Goal: Information Seeking & Learning: Learn about a topic

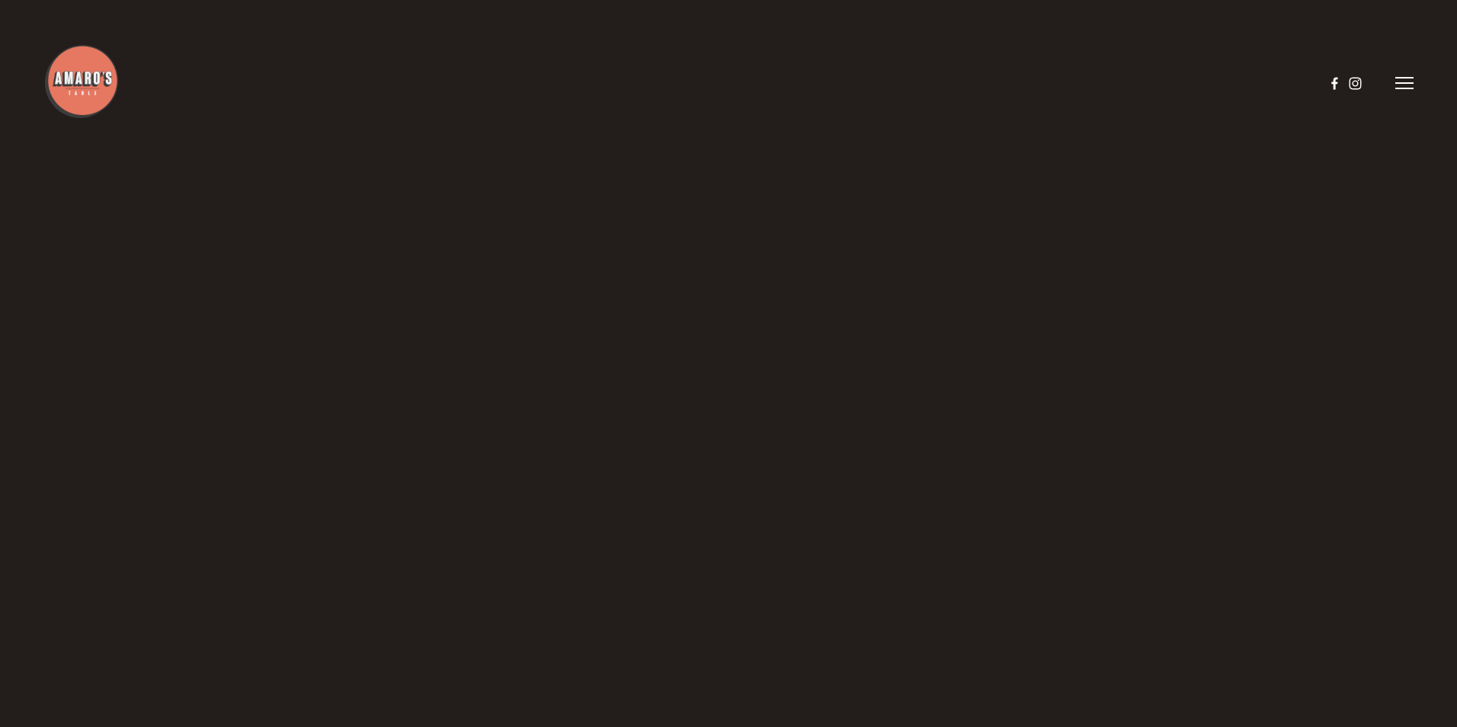
click at [1412, 72] on header "Menu Order Now Visit Gallery 0" at bounding box center [728, 83] width 1370 height 167
click at [1409, 80] on icon at bounding box center [1405, 83] width 18 height 14
click at [1095, 82] on span "Menu" at bounding box center [1084, 82] width 31 height 14
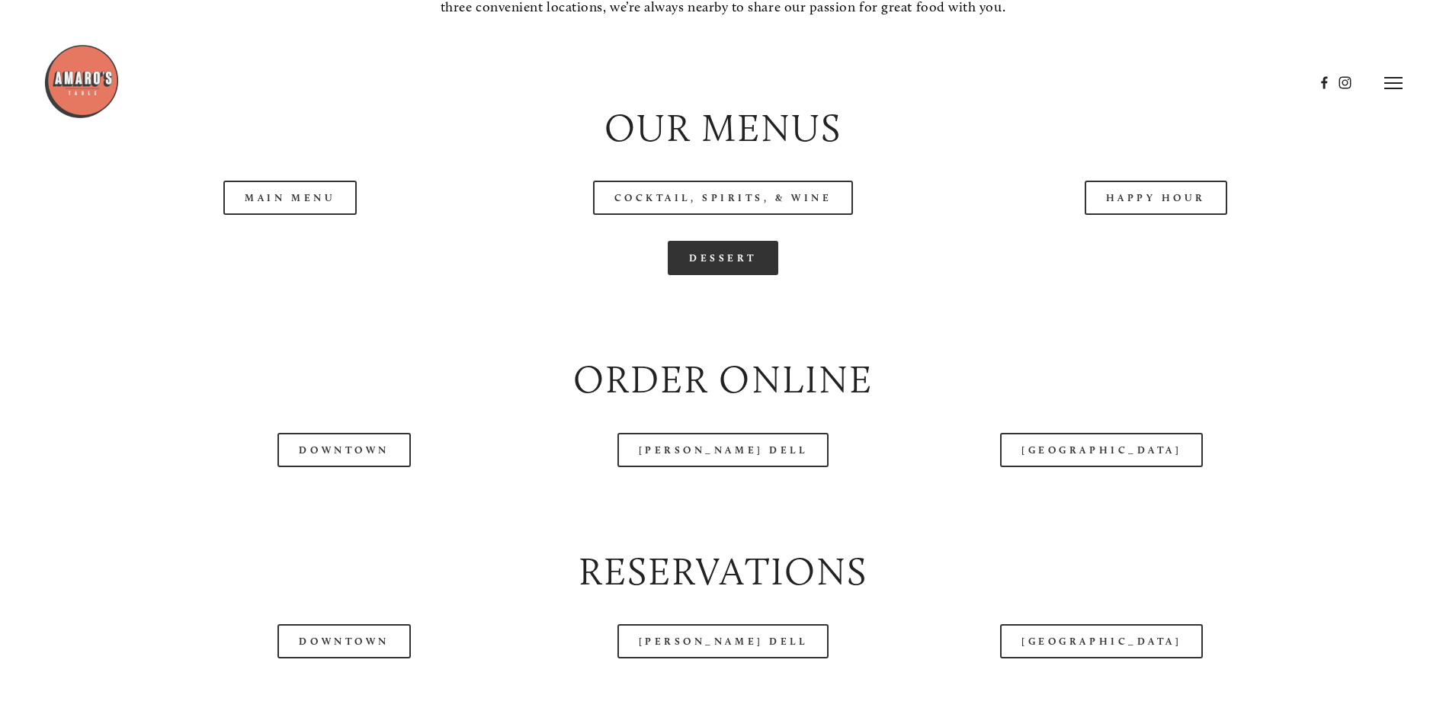
scroll to position [7282, 0]
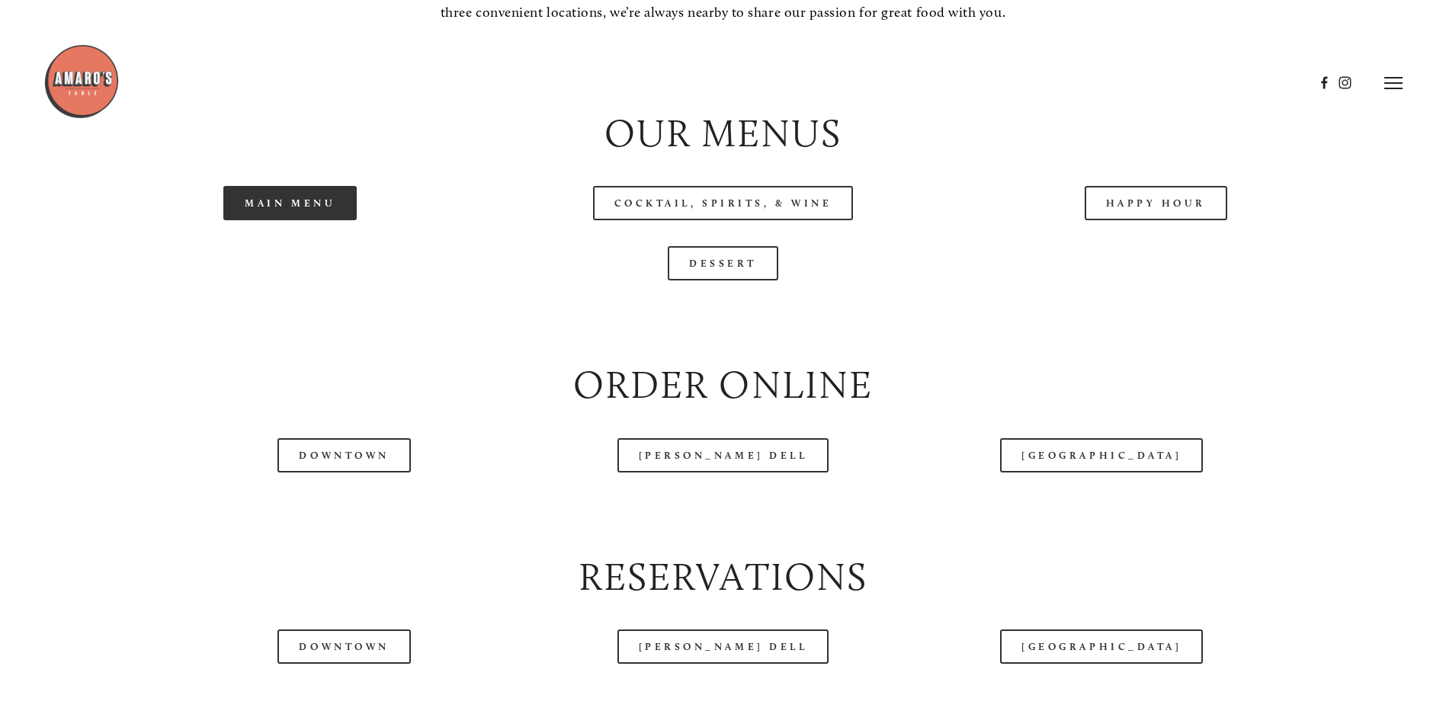
click at [316, 220] on link "Main Menu" at bounding box center [289, 203] width 133 height 34
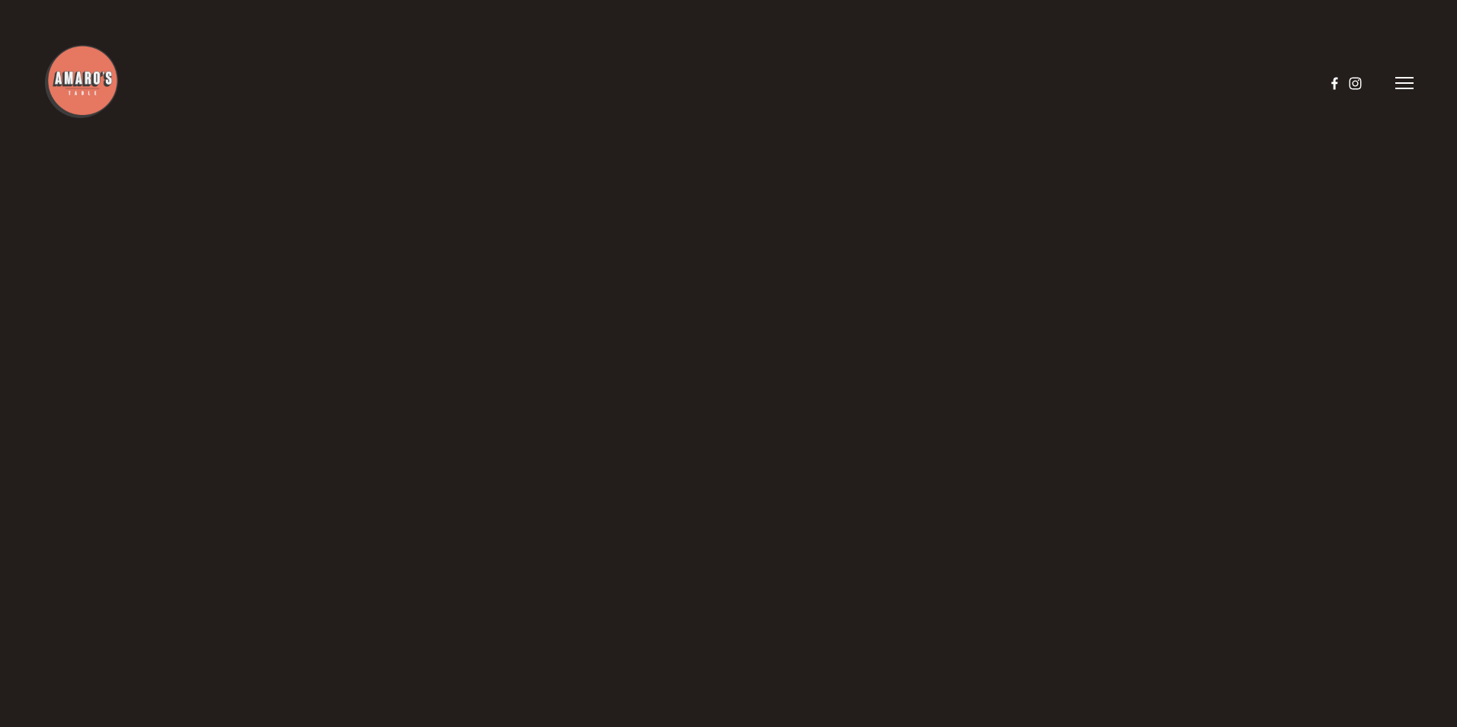
click at [1400, 92] on header "Menu Order Now Visit Gallery 0" at bounding box center [728, 83] width 1370 height 167
click at [1398, 86] on icon at bounding box center [1405, 83] width 18 height 14
click at [1073, 85] on span "Menu" at bounding box center [1084, 82] width 31 height 14
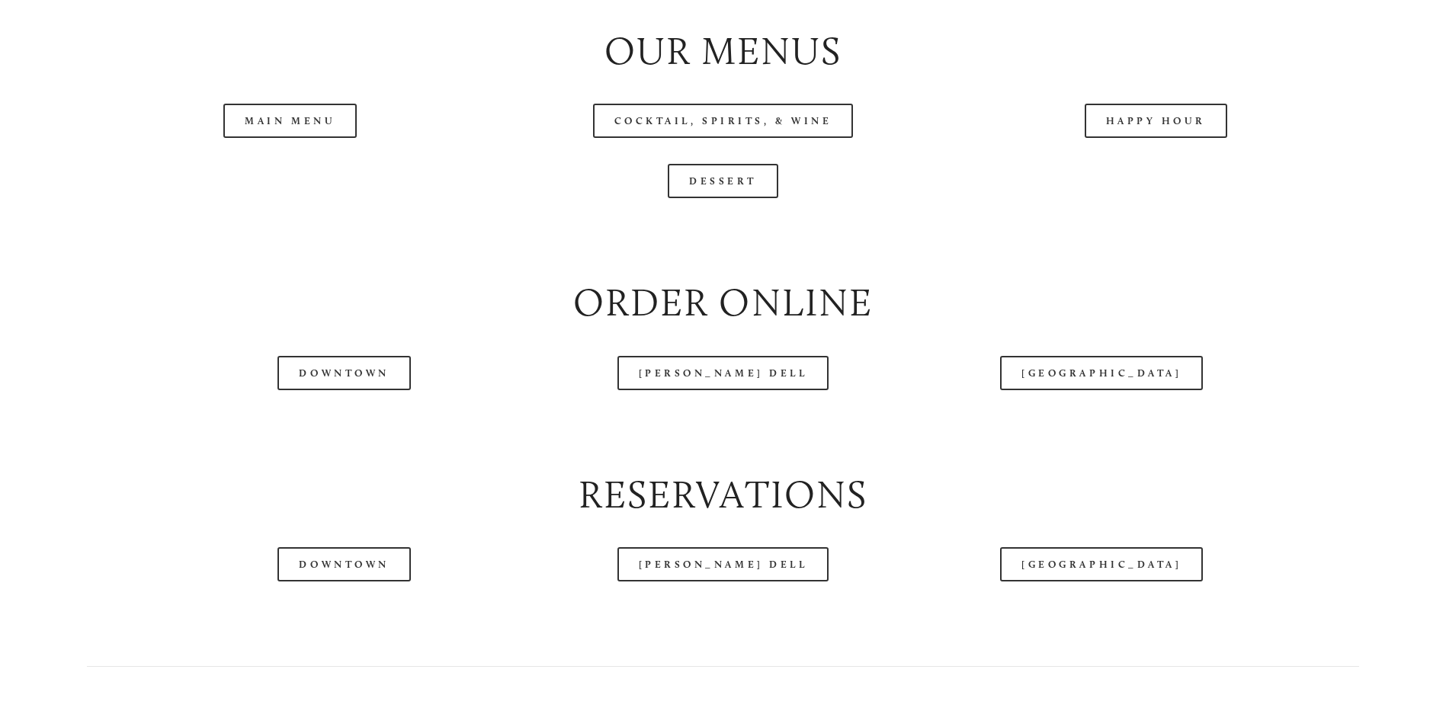
scroll to position [7352, 0]
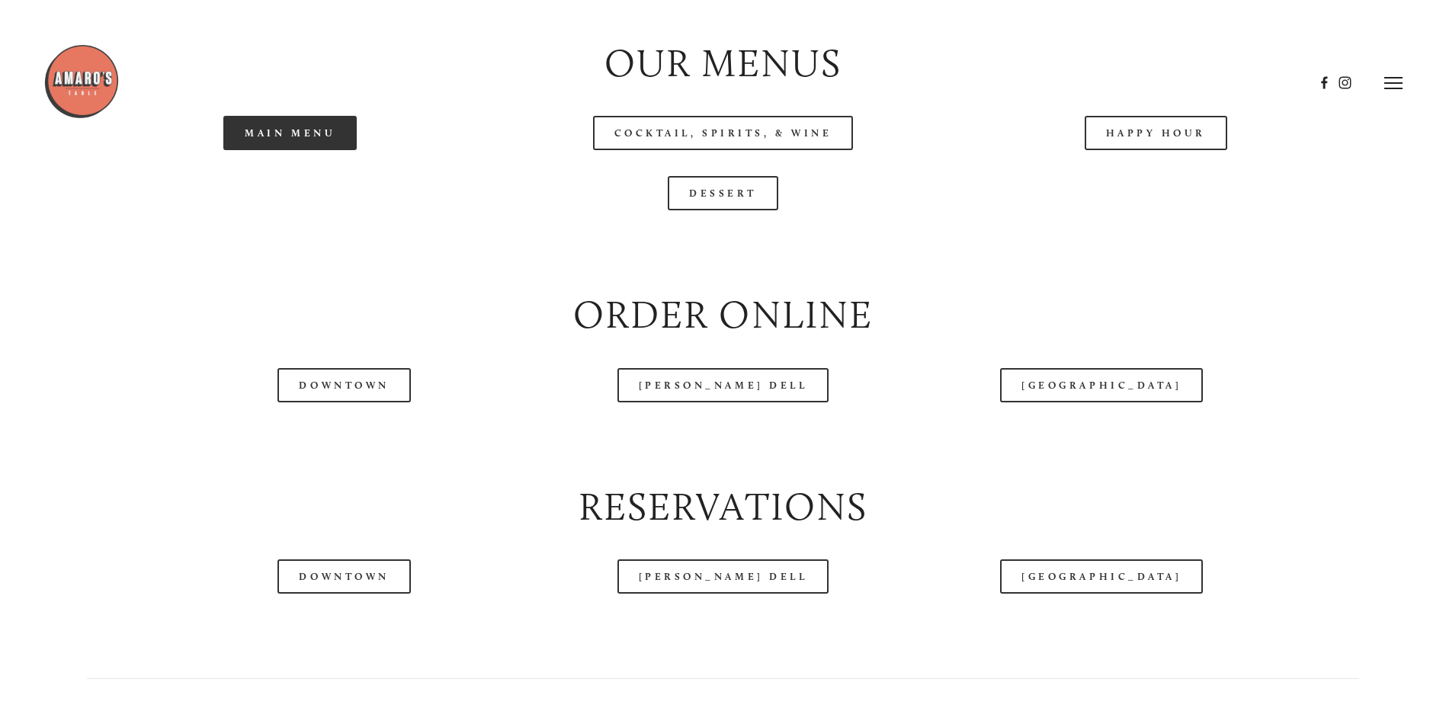
click at [294, 150] on link "Main Menu" at bounding box center [289, 133] width 133 height 34
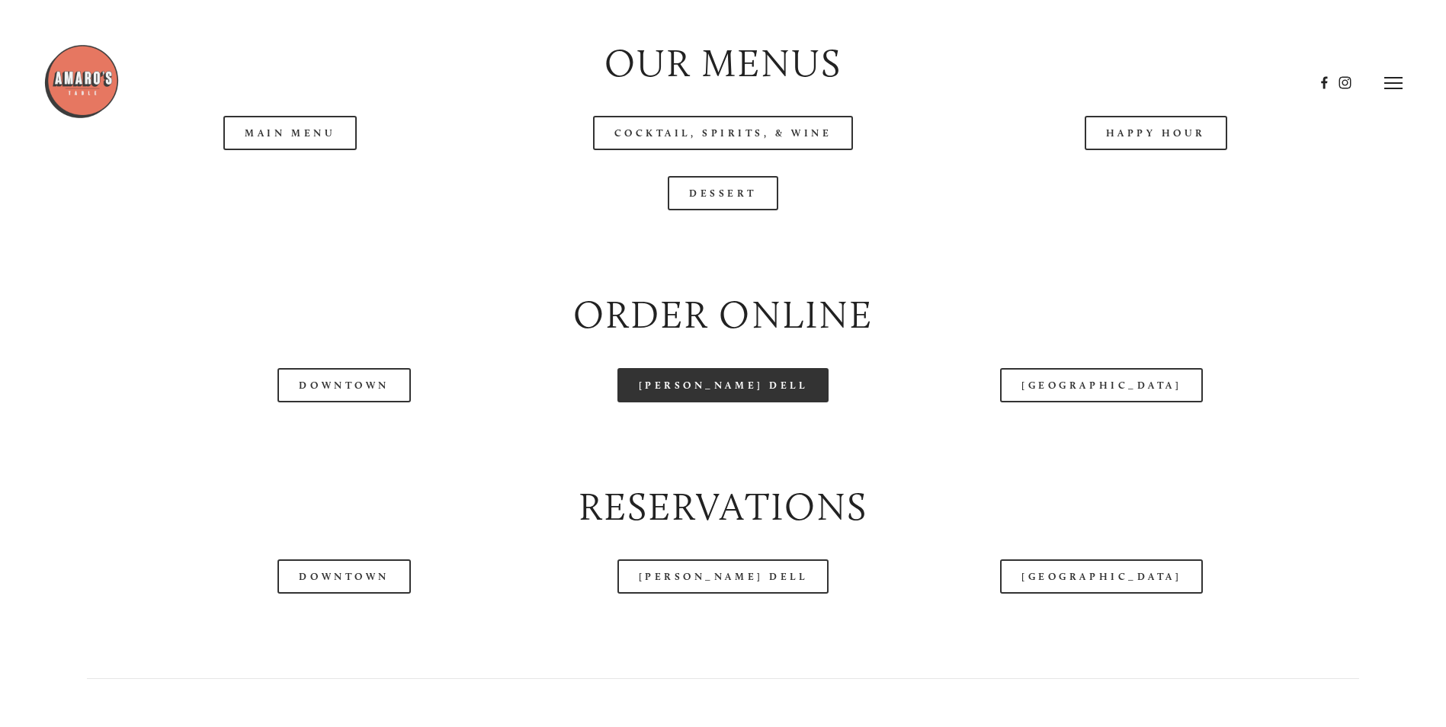
click at [758, 402] on link "[PERSON_NAME] Dell" at bounding box center [723, 385] width 212 height 34
